Goal: Task Accomplishment & Management: Use online tool/utility

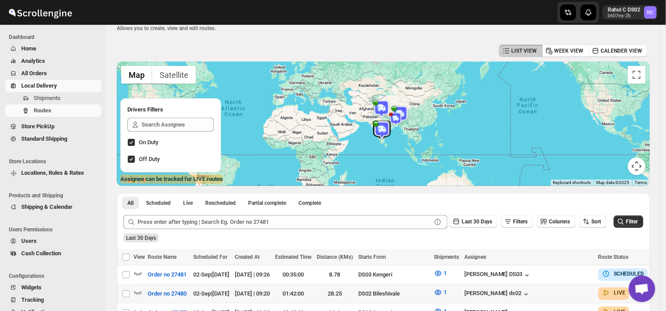
scroll to position [24, 0]
click at [136, 275] on icon "button" at bounding box center [138, 274] width 8 height 4
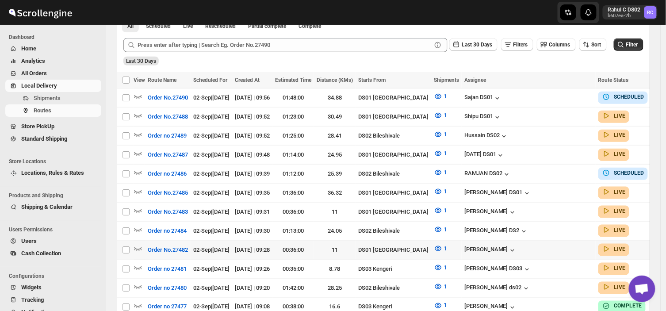
scroll to position [201, 0]
click at [136, 247] on icon "button" at bounding box center [138, 249] width 8 height 4
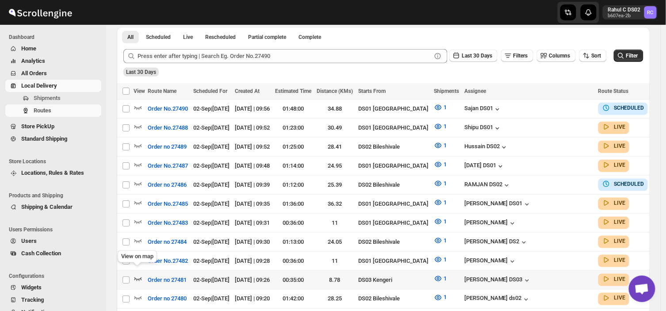
click at [135, 275] on icon "button" at bounding box center [138, 278] width 9 height 9
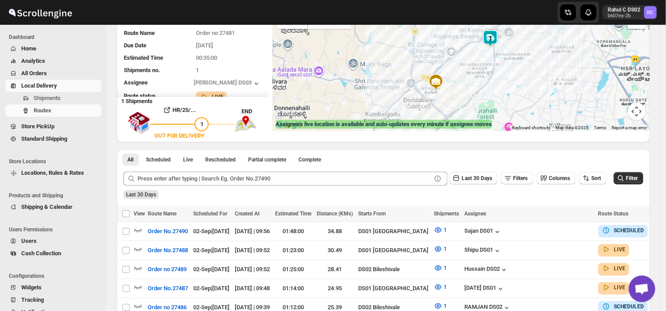
scroll to position [78, 0]
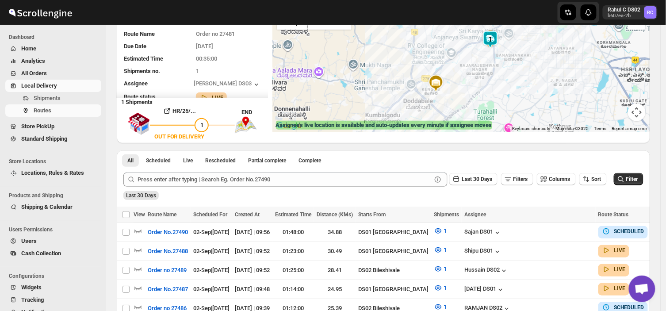
click at [493, 34] on img at bounding box center [491, 40] width 18 height 18
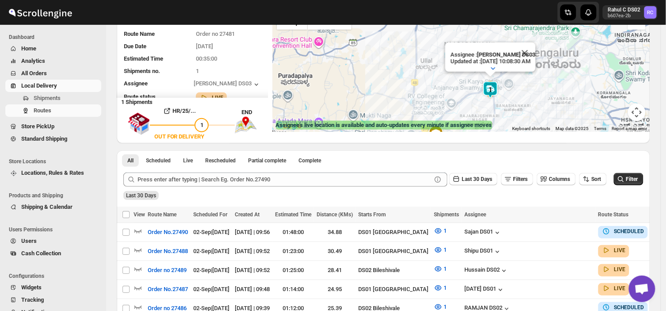
click at [493, 91] on img at bounding box center [491, 90] width 18 height 18
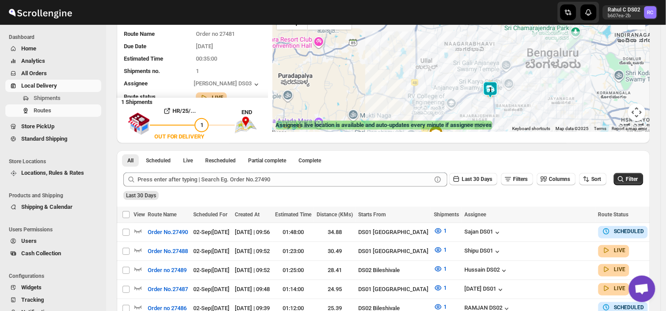
click at [502, 65] on div "To navigate, press the arrow keys." at bounding box center [461, 70] width 378 height 124
click at [502, 65] on div at bounding box center [461, 70] width 378 height 124
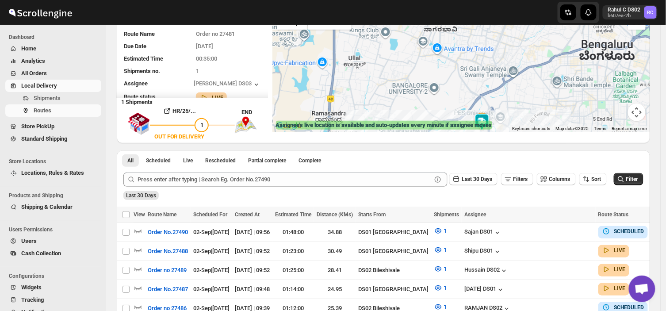
click at [502, 65] on div at bounding box center [461, 70] width 378 height 124
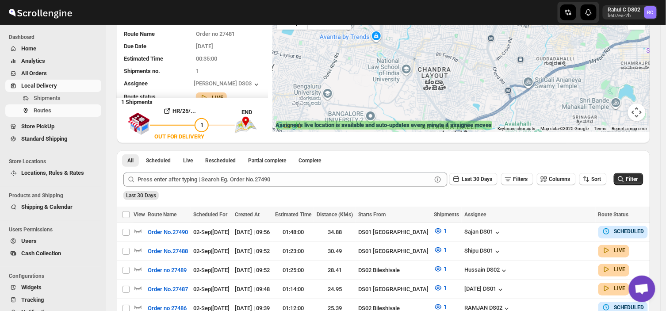
click at [502, 65] on div at bounding box center [461, 70] width 378 height 124
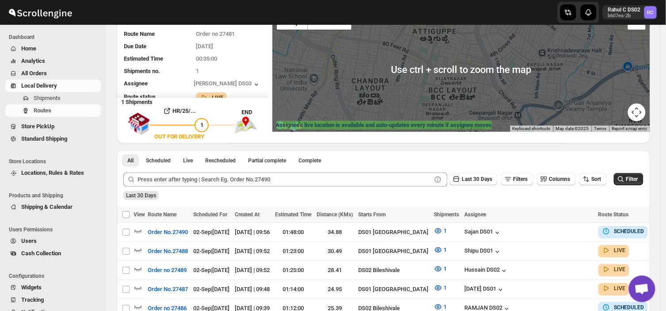
scroll to position [0, 0]
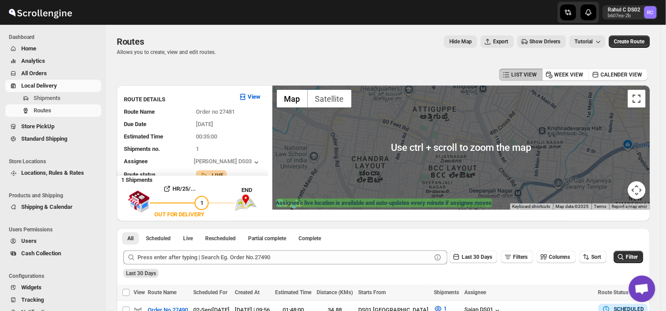
click at [638, 100] on button "Toggle fullscreen view" at bounding box center [637, 99] width 18 height 18
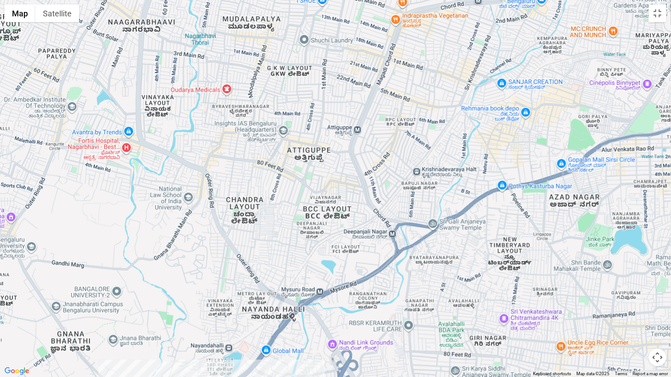
click at [500, 188] on div at bounding box center [335, 188] width 671 height 377
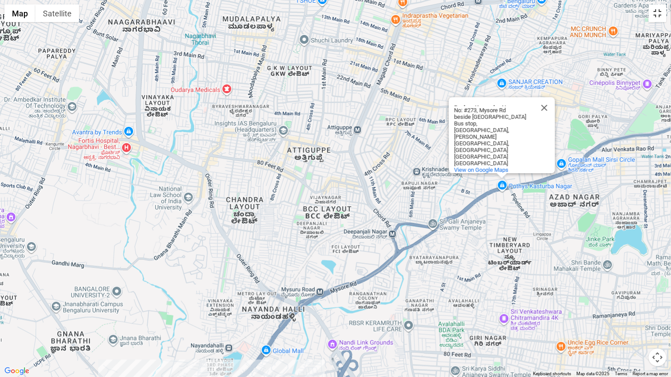
click at [660, 15] on button "Toggle fullscreen view" at bounding box center [658, 13] width 18 height 18
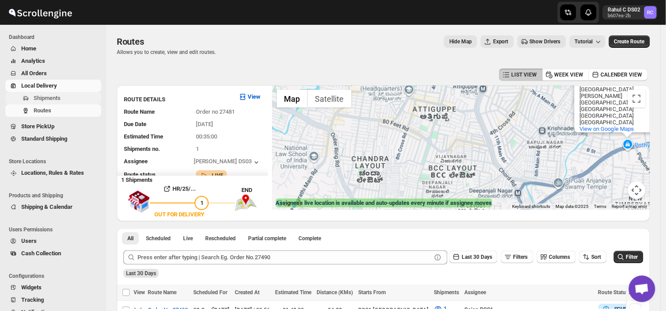
click at [71, 98] on span "Shipments" at bounding box center [67, 98] width 66 height 9
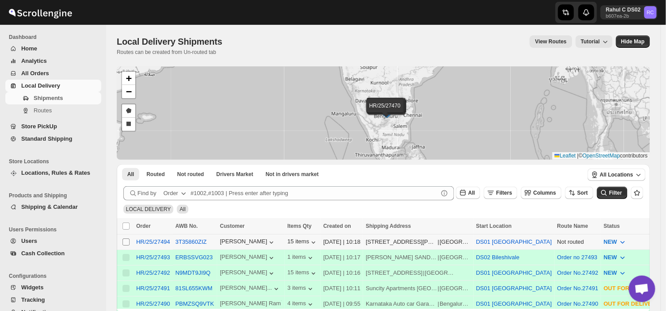
click at [123, 241] on input "Select shipment" at bounding box center [126, 241] width 7 height 7
checkbox input "true"
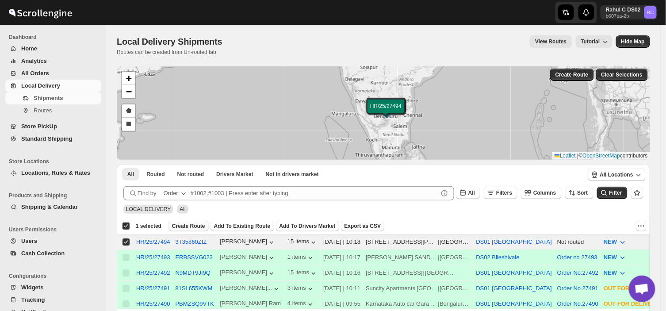
click at [185, 221] on button "Create Route" at bounding box center [189, 226] width 40 height 11
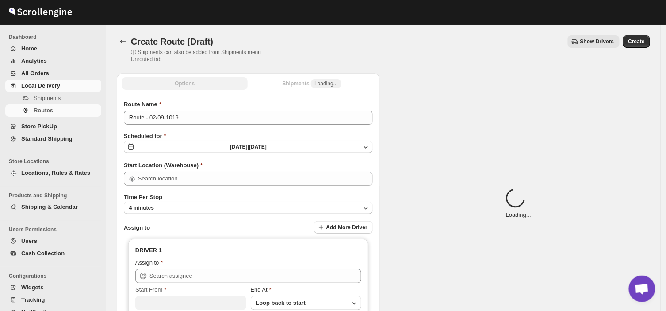
type input "DS01 [GEOGRAPHIC_DATA]"
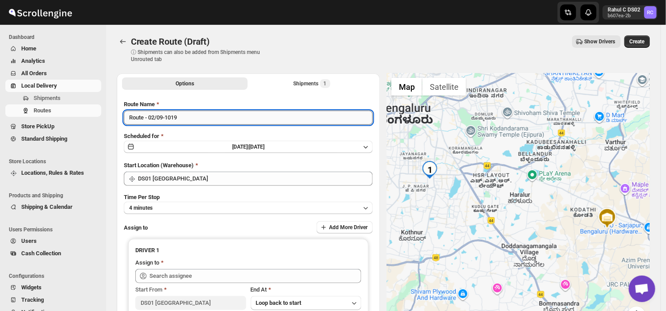
click at [186, 120] on input "Route - 02/09-1019" at bounding box center [248, 118] width 249 height 14
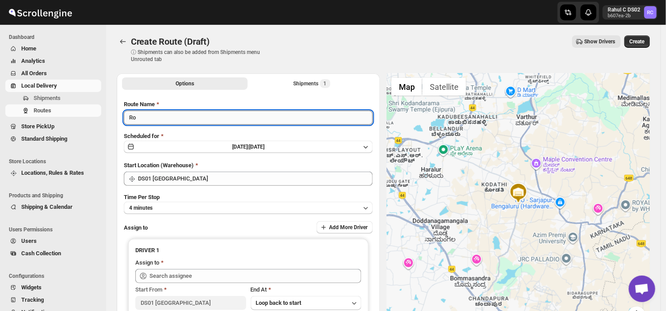
type input "R"
type input "Order no 27494"
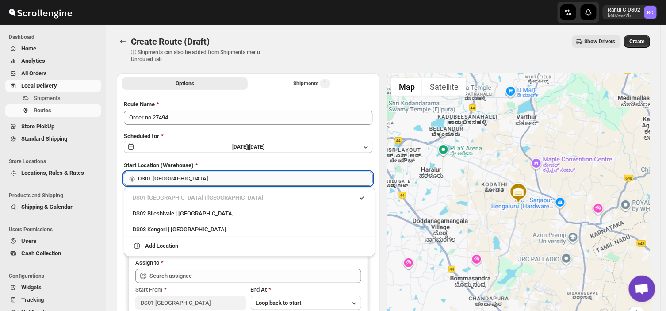
click at [194, 176] on input "DS01 [GEOGRAPHIC_DATA]" at bounding box center [255, 179] width 235 height 14
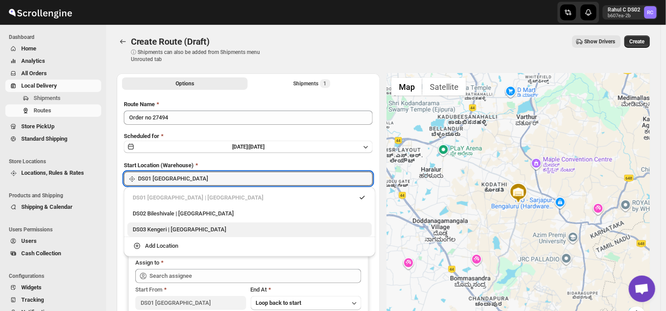
click at [175, 229] on div "DS03 Kengeri | [GEOGRAPHIC_DATA]" at bounding box center [250, 229] width 234 height 9
type input "DS03 Kengeri"
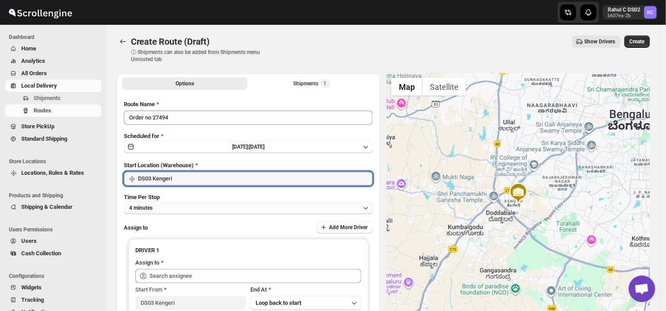
click at [171, 207] on button "4 minutes" at bounding box center [248, 208] width 249 height 12
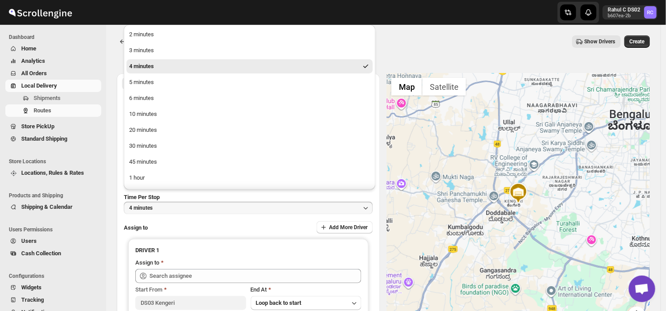
click at [171, 207] on button "4 minutes" at bounding box center [248, 208] width 249 height 12
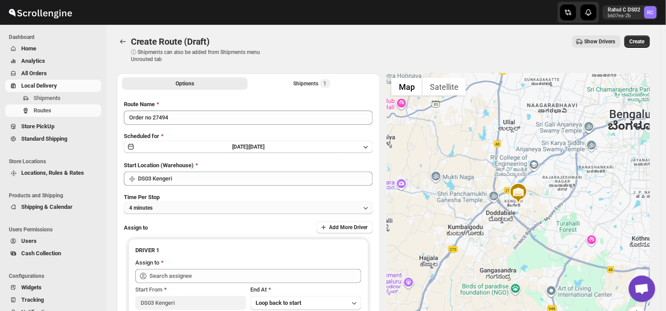
click at [171, 203] on button "4 minutes" at bounding box center [248, 208] width 249 height 12
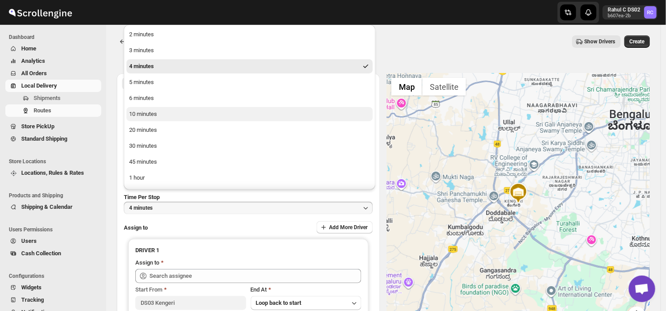
click at [147, 115] on div "10 minutes" at bounding box center [143, 114] width 28 height 9
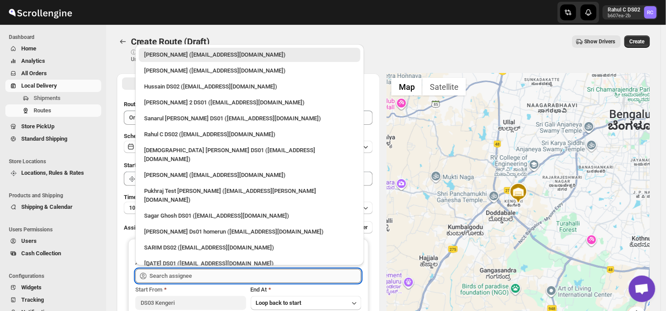
click at [194, 276] on input "text" at bounding box center [256, 276] width 212 height 14
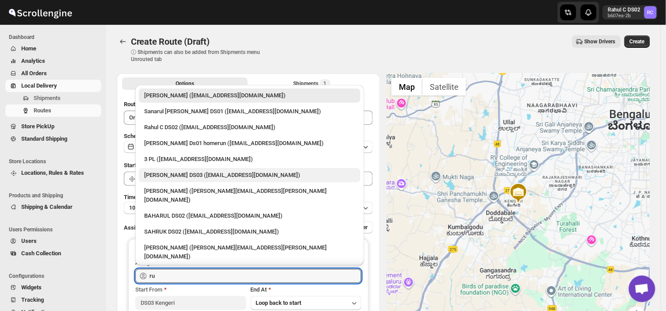
click at [167, 175] on div "[PERSON_NAME] DS03 ([EMAIL_ADDRESS][DOMAIN_NAME])" at bounding box center [249, 175] width 211 height 9
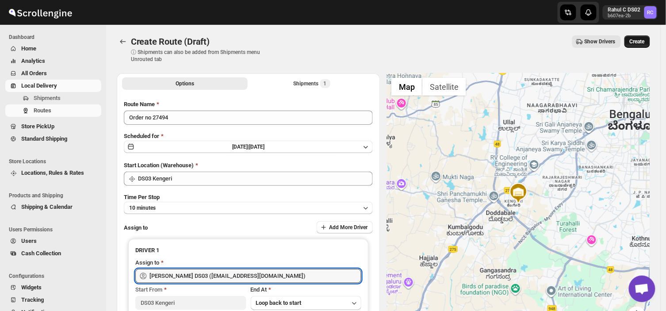
type input "[PERSON_NAME] DS03 ([EMAIL_ADDRESS][DOMAIN_NAME])"
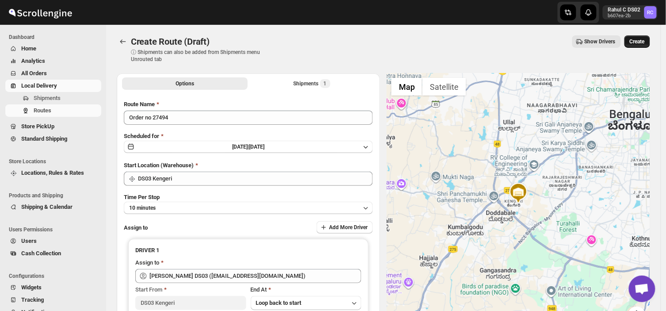
click at [640, 41] on span "Create" at bounding box center [637, 41] width 15 height 7
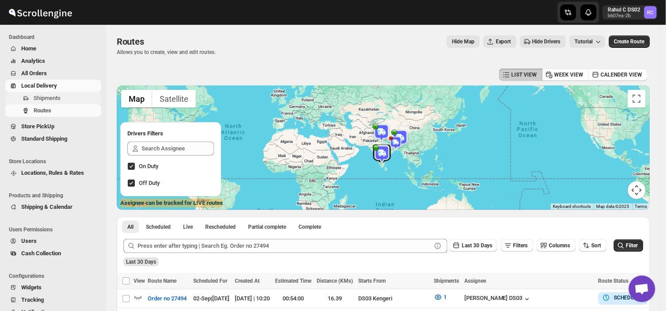
click at [55, 96] on span "Shipments" at bounding box center [47, 98] width 27 height 7
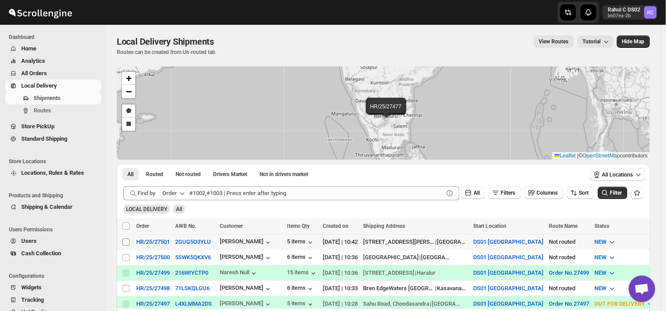
click at [126, 240] on input "Select shipment" at bounding box center [126, 241] width 7 height 7
checkbox input "true"
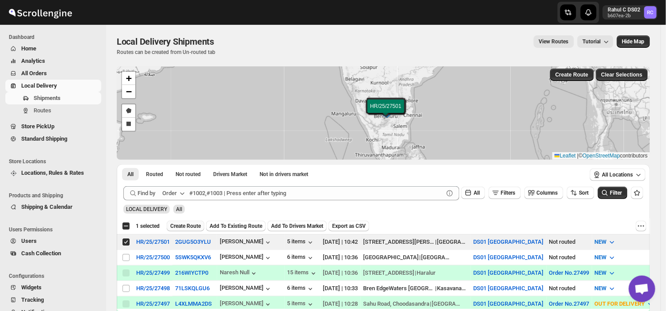
click at [180, 225] on span "Create Route" at bounding box center [185, 225] width 31 height 7
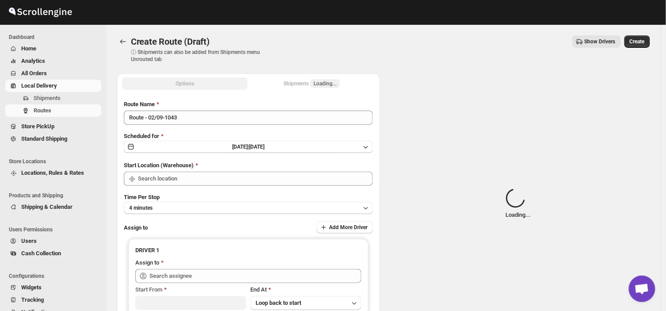
type input "DS01 [GEOGRAPHIC_DATA]"
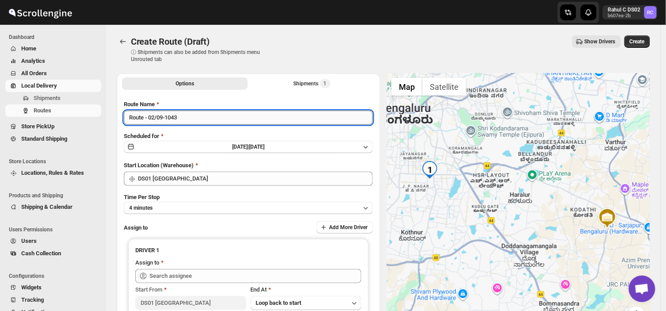
click at [180, 116] on input "Route - 02/09-1043" at bounding box center [248, 118] width 249 height 14
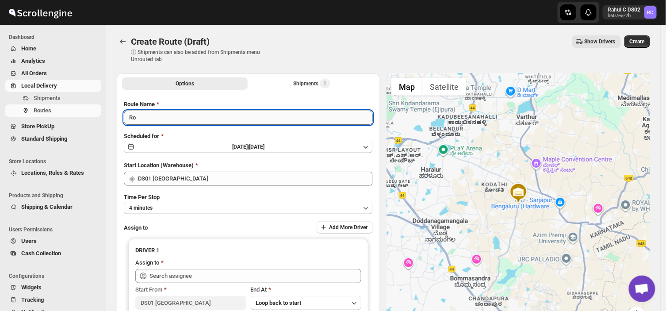
type input "R"
type input "Order no 27501"
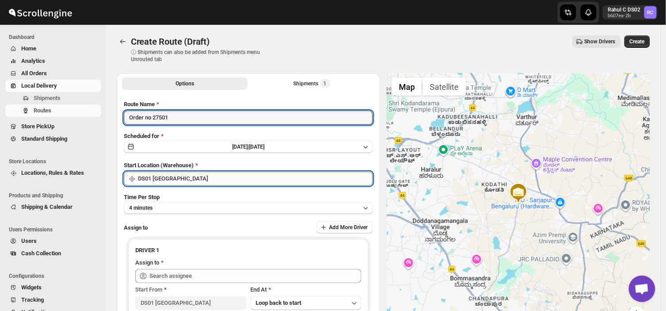
click at [200, 178] on input "DS01 [GEOGRAPHIC_DATA]" at bounding box center [255, 179] width 235 height 14
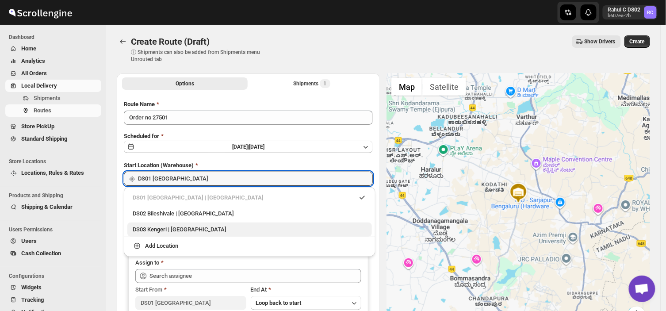
click at [135, 230] on div "DS03 Kengeri | [GEOGRAPHIC_DATA]" at bounding box center [250, 229] width 234 height 9
type input "DS03 Kengeri"
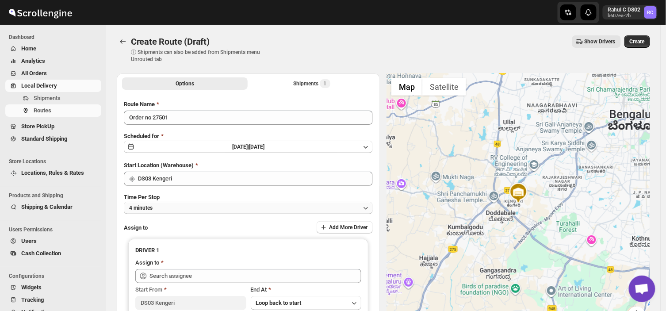
click at [168, 208] on button "4 minutes" at bounding box center [248, 208] width 249 height 12
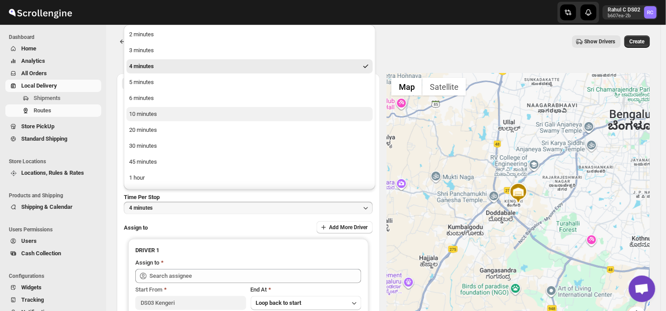
click at [153, 112] on div "10 minutes" at bounding box center [143, 114] width 28 height 9
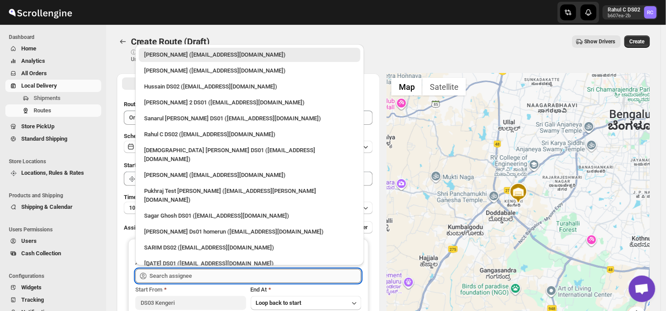
click at [204, 273] on input "text" at bounding box center [256, 276] width 212 height 14
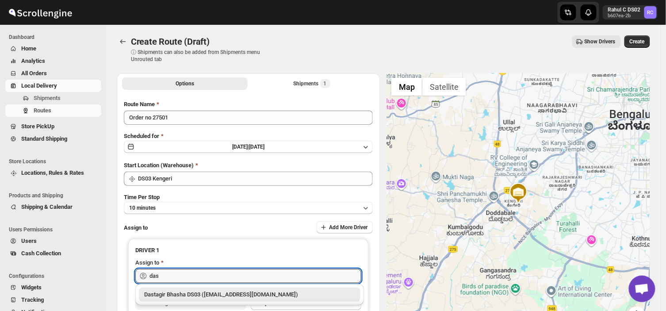
click at [204, 294] on div "Dastagir Bhasha DS03 ([EMAIL_ADDRESS][DOMAIN_NAME])" at bounding box center [249, 294] width 211 height 9
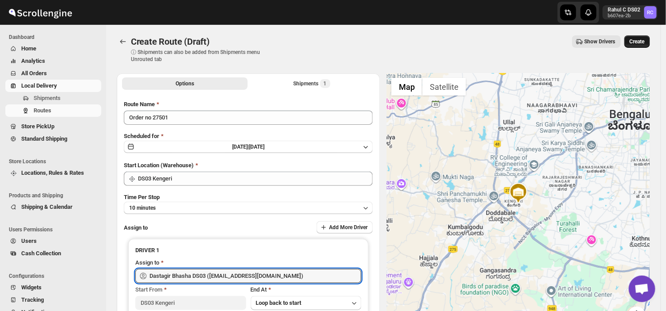
type input "Dastagir Bhasha DS03 ([EMAIL_ADDRESS][DOMAIN_NAME])"
click at [643, 42] on span "Create" at bounding box center [637, 41] width 15 height 7
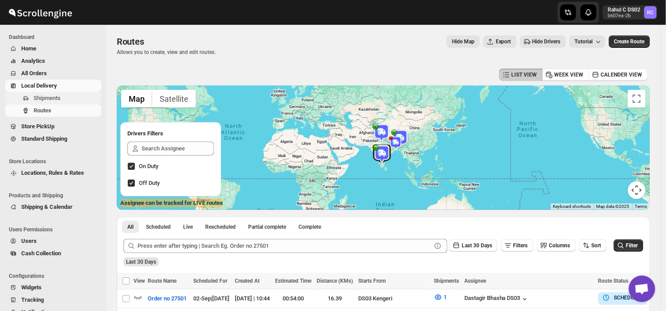
click at [73, 98] on span "Shipments" at bounding box center [67, 98] width 66 height 9
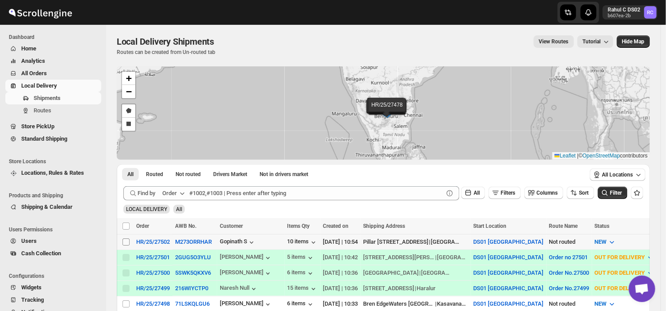
click at [126, 239] on input "Select shipment" at bounding box center [126, 241] width 7 height 7
checkbox input "true"
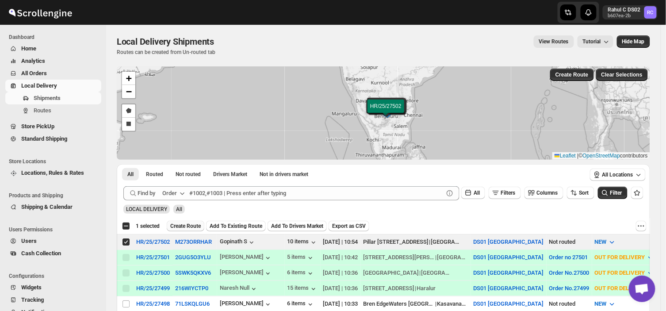
click at [178, 227] on span "Create Route" at bounding box center [185, 225] width 31 height 7
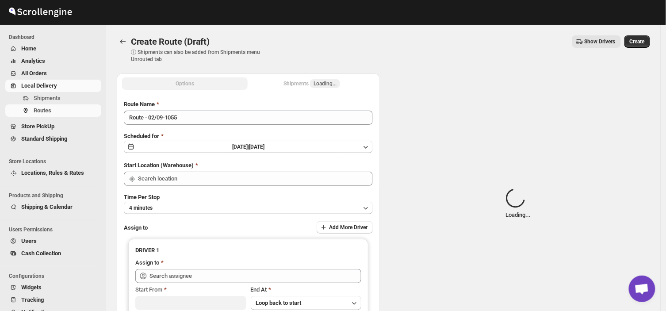
type input "DS01 [GEOGRAPHIC_DATA]"
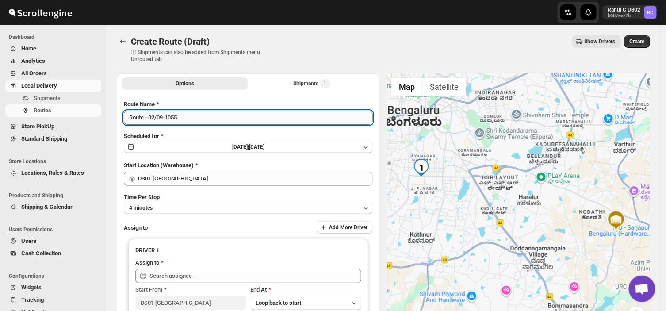
click at [185, 119] on input "Route - 02/09-1055" at bounding box center [248, 118] width 249 height 14
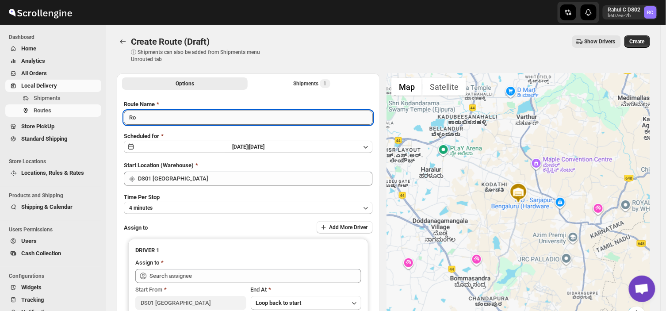
type input "R"
type input "Order no 27502"
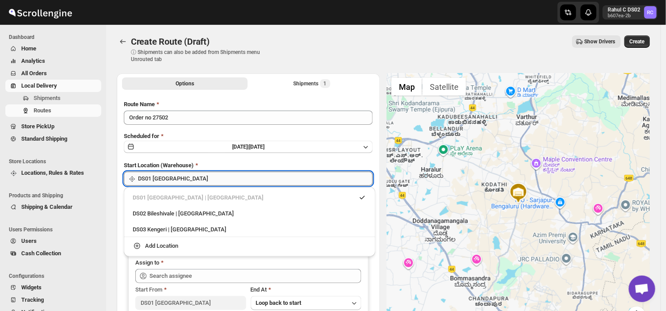
click at [187, 177] on input "DS01 [GEOGRAPHIC_DATA]" at bounding box center [255, 179] width 235 height 14
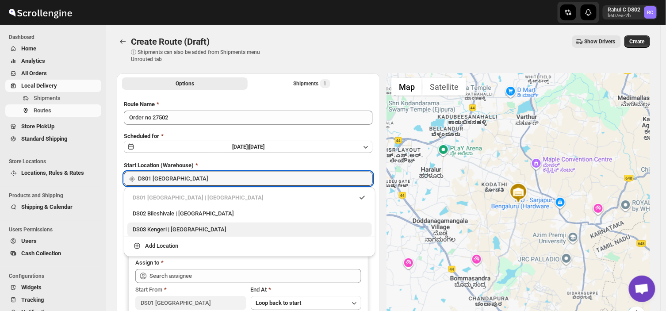
click at [157, 230] on div "DS03 Kengeri | [GEOGRAPHIC_DATA]" at bounding box center [250, 229] width 234 height 9
type input "DS03 Kengeri"
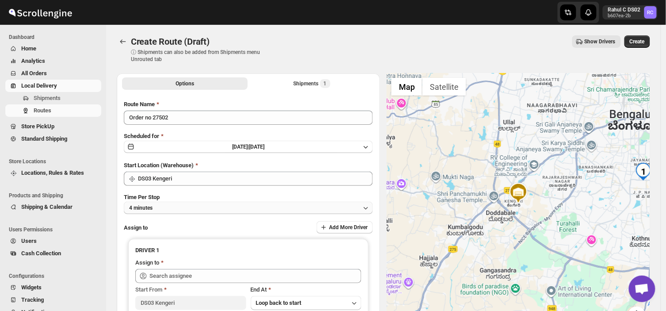
click at [177, 208] on button "4 minutes" at bounding box center [248, 208] width 249 height 12
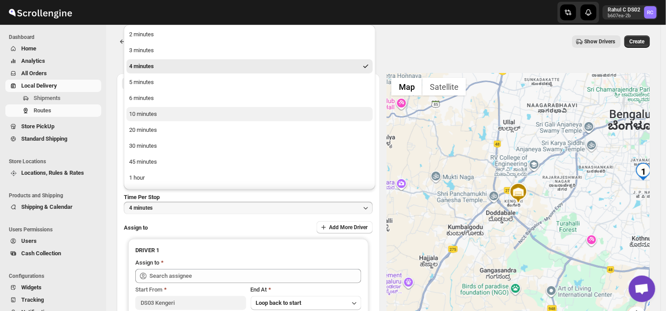
click at [161, 112] on button "10 minutes" at bounding box center [250, 114] width 246 height 14
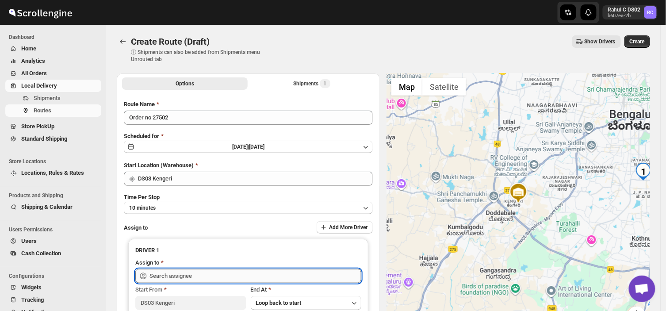
click at [175, 280] on input "text" at bounding box center [256, 276] width 212 height 14
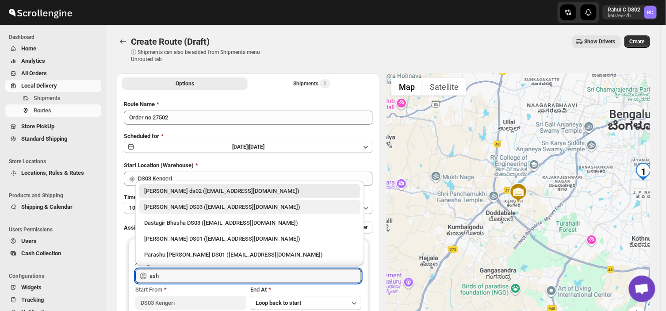
click at [172, 204] on div "[PERSON_NAME] DS03 ([EMAIL_ADDRESS][DOMAIN_NAME])" at bounding box center [249, 207] width 211 height 9
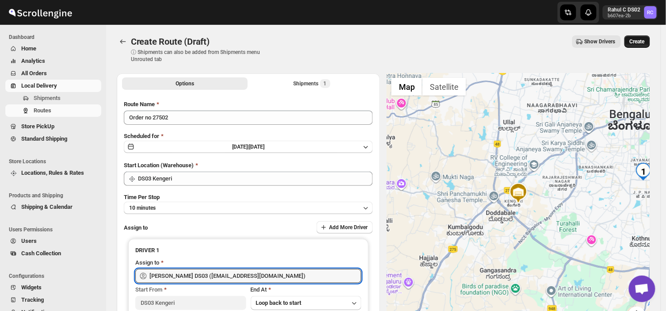
type input "[PERSON_NAME] DS03 ([EMAIL_ADDRESS][DOMAIN_NAME])"
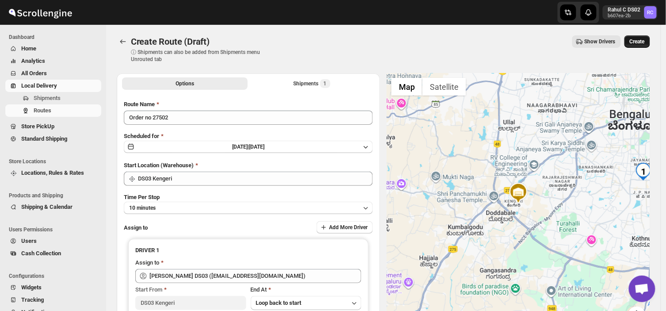
click at [638, 36] on button "Create" at bounding box center [638, 41] width 26 height 12
